Goal: Information Seeking & Learning: Learn about a topic

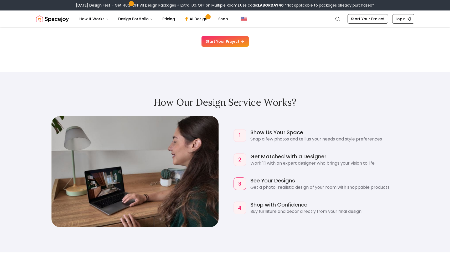
scroll to position [491, 0]
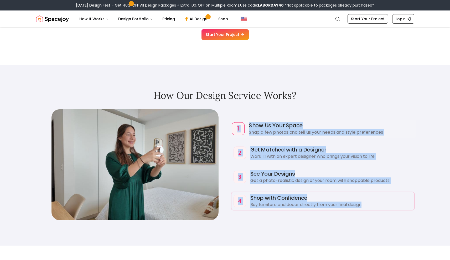
drag, startPoint x: 376, startPoint y: 204, endPoint x: 241, endPoint y: 122, distance: 158.8
click at [241, 122] on div "1 Show Us Your Space Snap a few photos and tell us your needs and style prefere…" at bounding box center [322, 165] width 183 height 90
copy div "1 Show Us Your Space Snap a few photos and tell us your needs and style prefere…"
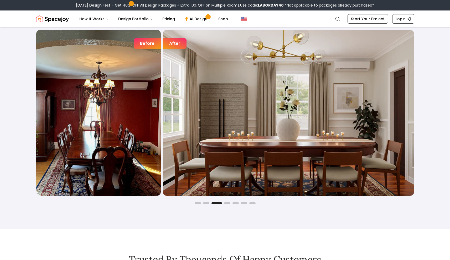
scroll to position [892, 0]
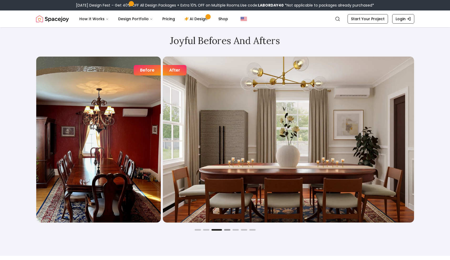
click at [227, 230] on button "Go to slide 4" at bounding box center [227, 230] width 6 height 2
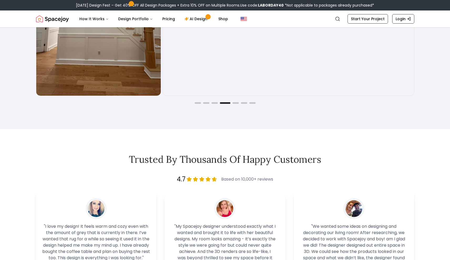
scroll to position [1073, 0]
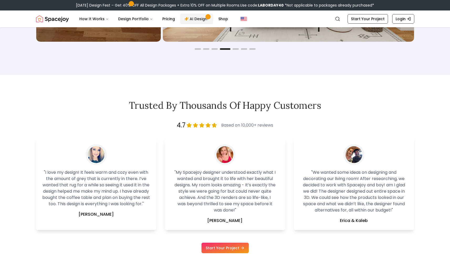
click at [190, 18] on link "AI Design" at bounding box center [196, 19] width 33 height 11
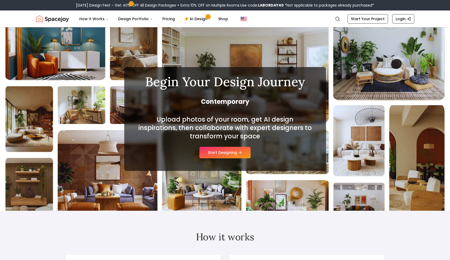
scroll to position [17, 0]
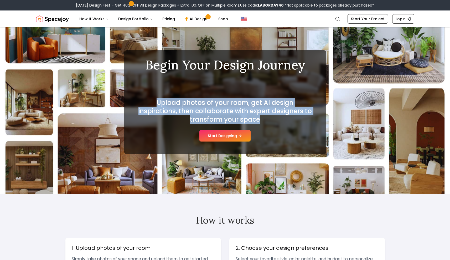
drag, startPoint x: 245, startPoint y: 122, endPoint x: 124, endPoint y: 96, distance: 123.3
click at [124, 96] on div "Begin Your Design Journey Mid-century Modern Upload photos of your room, get AI…" at bounding box center [225, 102] width 202 height 104
copy h2 "Upload photos of your room, get AI design inspirations, then collaborate with e…"
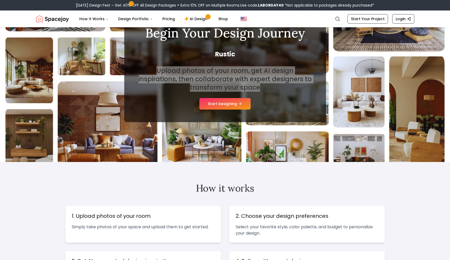
scroll to position [0, 0]
